Goal: Navigation & Orientation: Find specific page/section

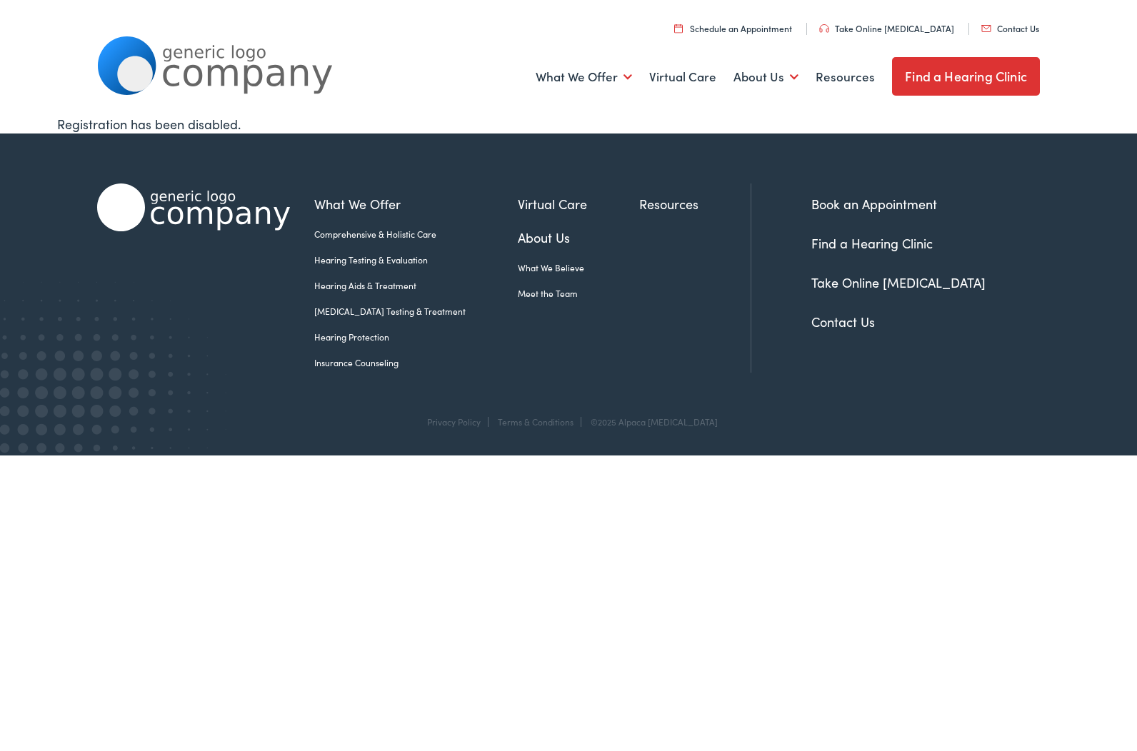
drag, startPoint x: 464, startPoint y: 578, endPoint x: 452, endPoint y: 580, distance: 12.3
click at [791, 79] on link "About Us" at bounding box center [765, 77] width 65 height 53
drag, startPoint x: 709, startPoint y: 643, endPoint x: 683, endPoint y: 675, distance: 41.0
